Goal: Find specific page/section: Find specific page/section

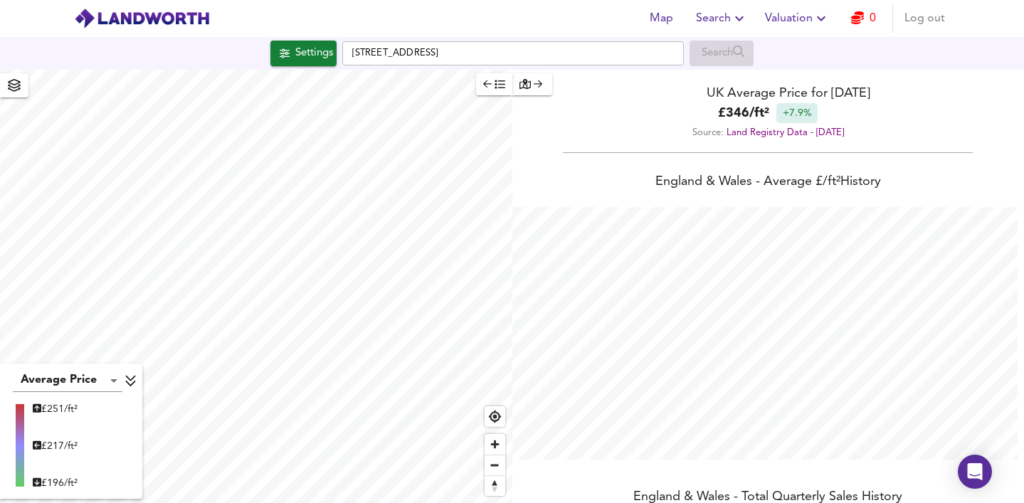
scroll to position [503, 1024]
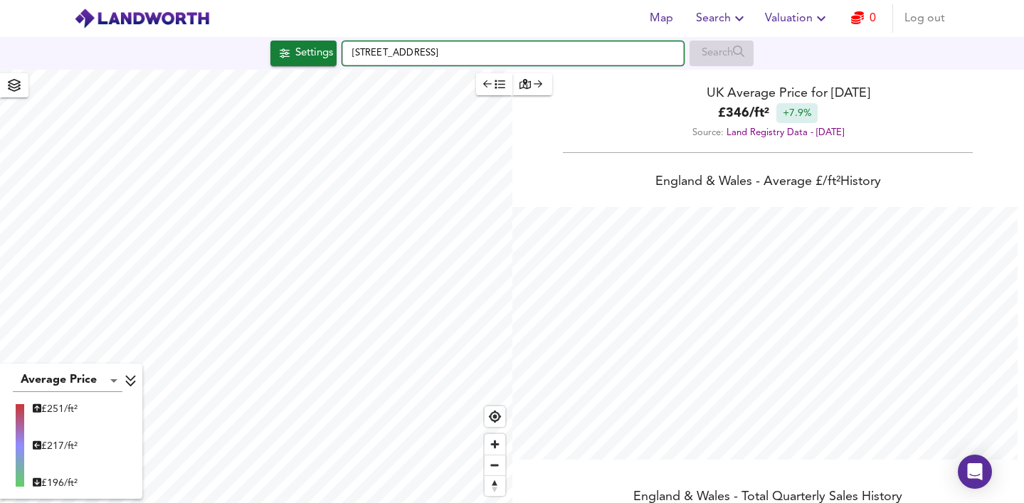
click at [416, 54] on input "[STREET_ADDRESS]" at bounding box center [513, 53] width 342 height 24
paste input "[STREET_ADDRESS]"
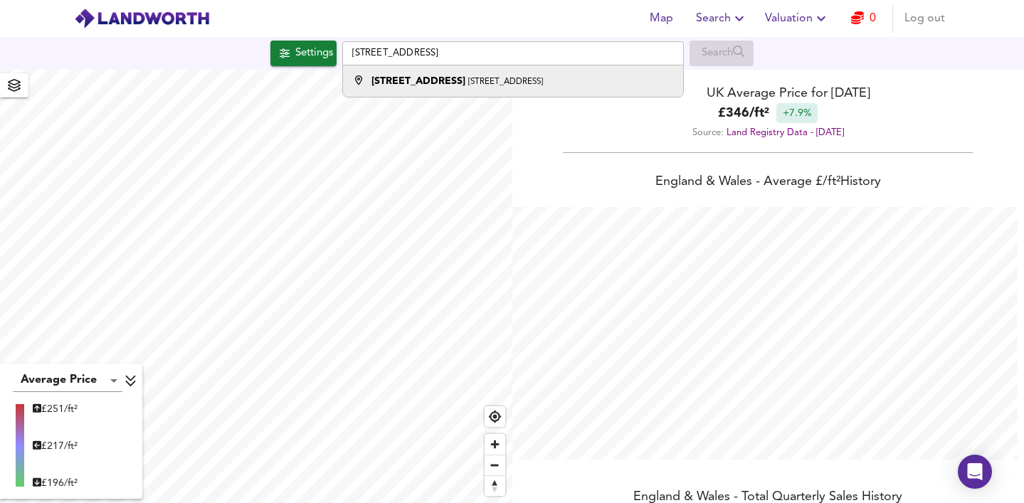
click at [502, 80] on small "[STREET_ADDRESS]" at bounding box center [505, 82] width 75 height 9
type input "[STREET_ADDRESS]"
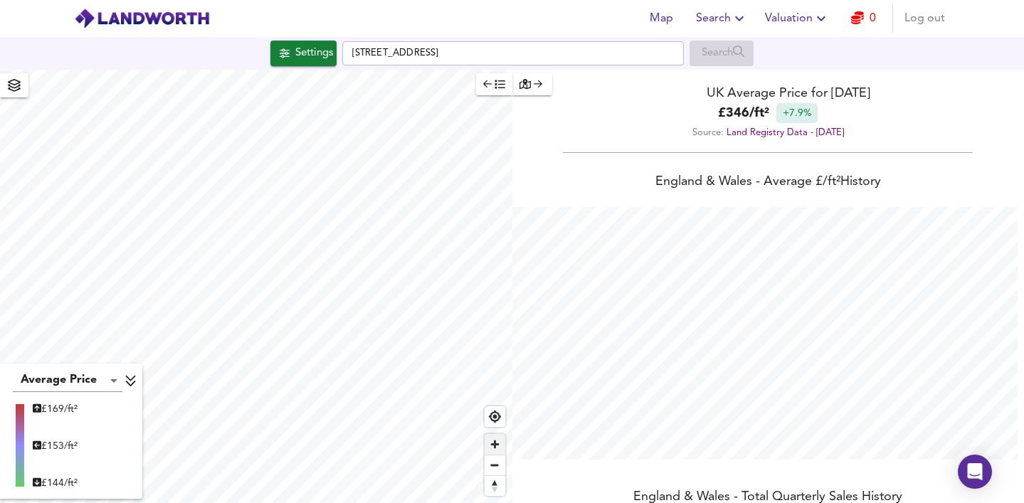
click at [493, 450] on span "Zoom in" at bounding box center [495, 444] width 21 height 21
click at [494, 470] on span "Zoom out" at bounding box center [495, 465] width 21 height 20
